Goal: Information Seeking & Learning: Understand process/instructions

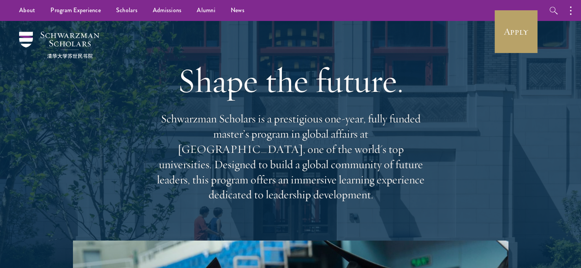
click at [270, 129] on p "Schwarzman Scholars is a prestigious one-year, fully funded master’s program in…" at bounding box center [290, 156] width 275 height 91
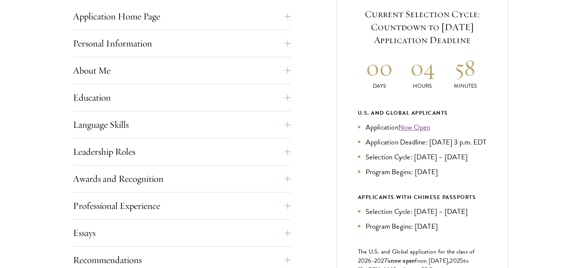
scroll to position [331, 0]
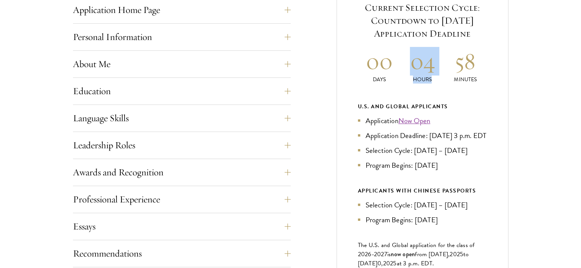
drag, startPoint x: 415, startPoint y: 64, endPoint x: 476, endPoint y: 70, distance: 61.4
click at [476, 70] on div "00 Days 04 Hours 58 Minutes" at bounding box center [422, 65] width 129 height 37
click at [476, 70] on h2 "58" at bounding box center [465, 61] width 43 height 29
click at [349, 58] on div "Current Selection Cycle: Countdown to [DATE] Application Deadline 00 Days 04 Ho…" at bounding box center [422, 166] width 172 height 377
